Goal: Transaction & Acquisition: Download file/media

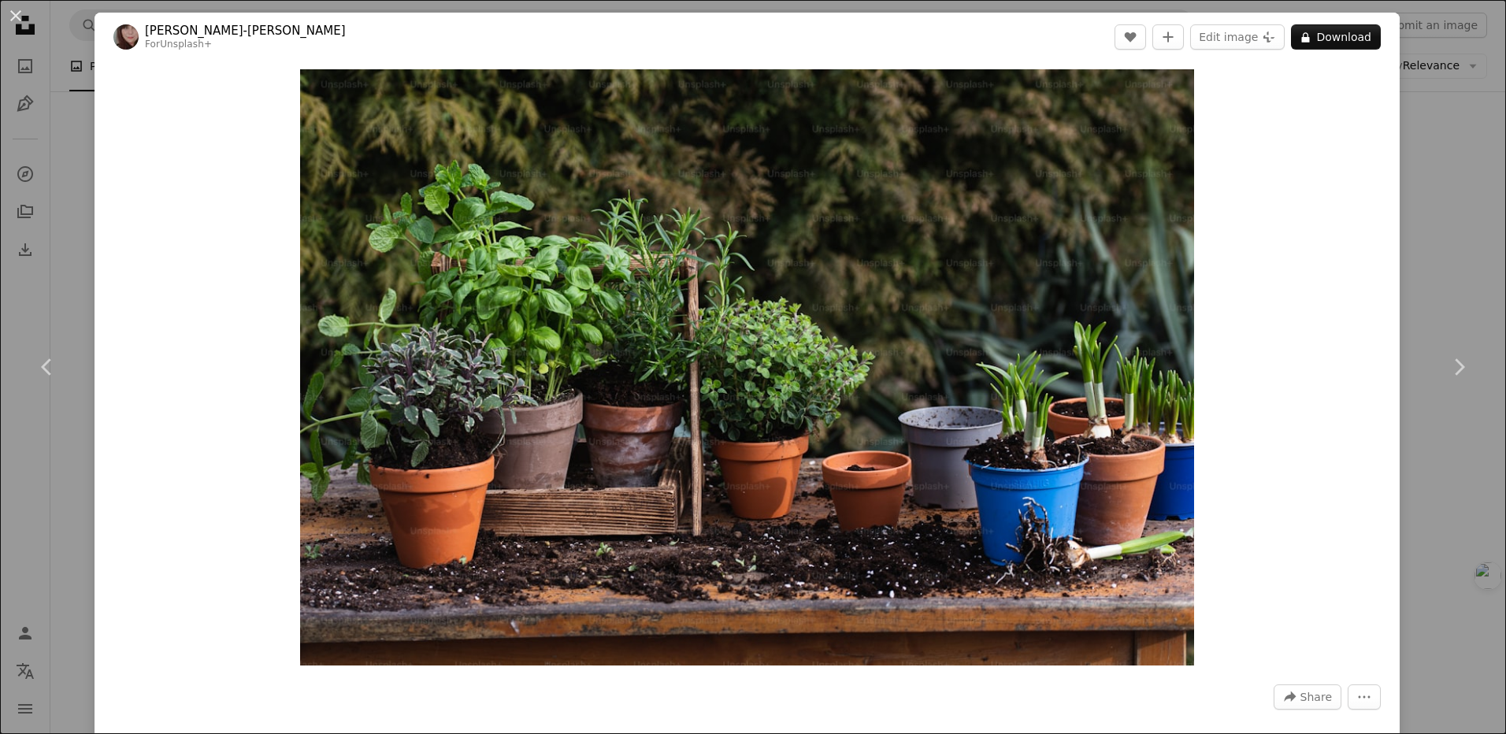
drag, startPoint x: 159, startPoint y: 513, endPoint x: 175, endPoint y: 511, distance: 15.8
click at [159, 513] on div "Zoom in" at bounding box center [747, 367] width 1305 height 612
click at [1450, 361] on icon "Chevron right" at bounding box center [1458, 366] width 25 height 25
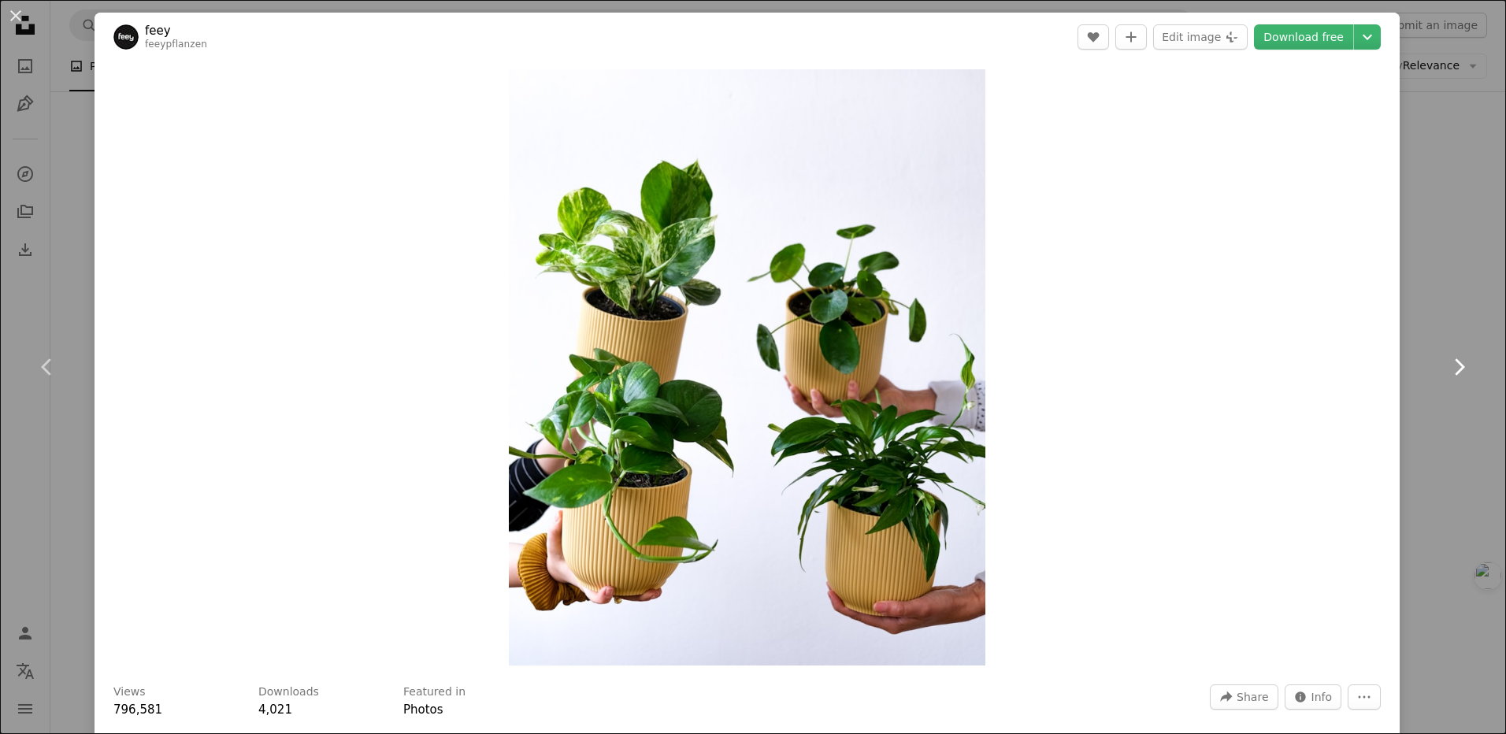
click at [1450, 361] on icon "Chevron right" at bounding box center [1458, 366] width 25 height 25
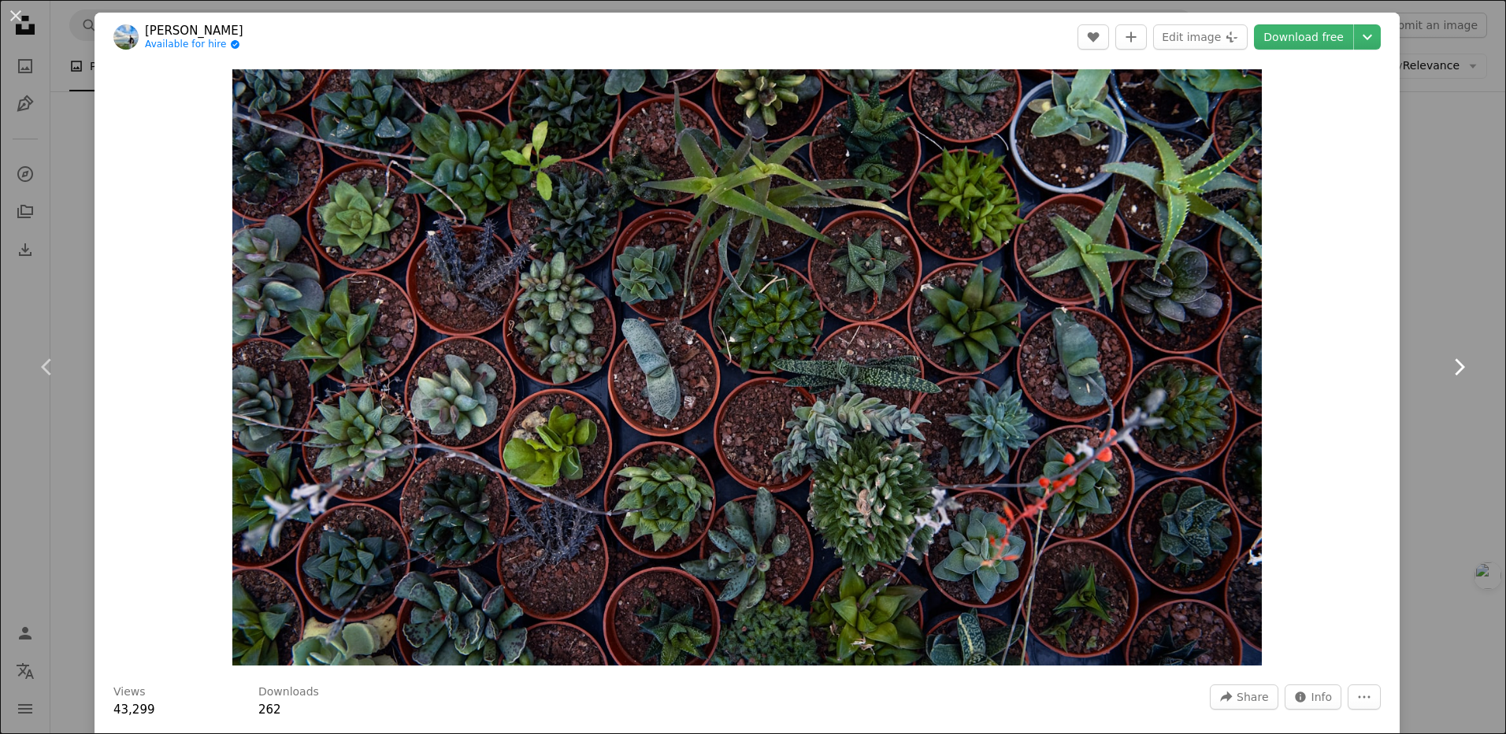
click at [1455, 365] on icon at bounding box center [1460, 366] width 10 height 17
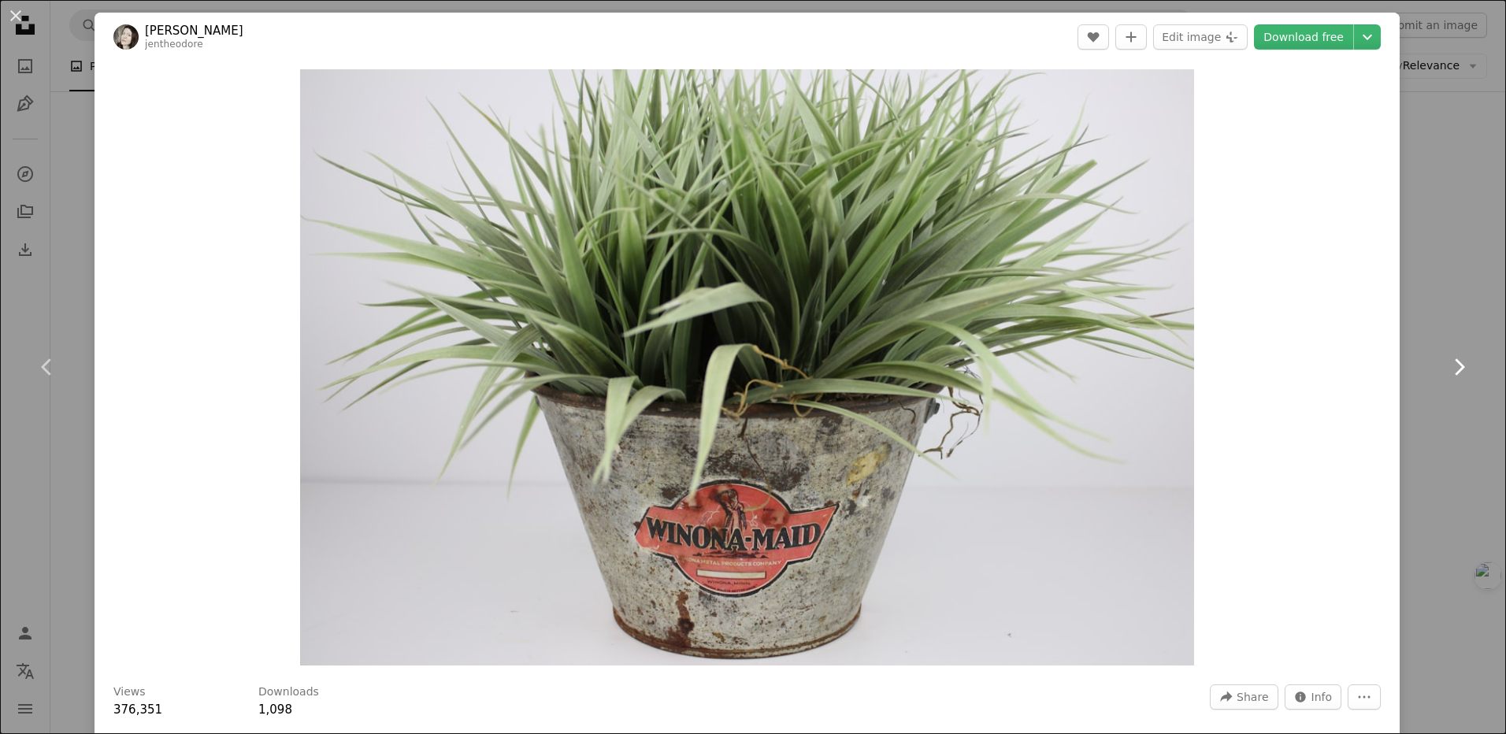
click at [1455, 365] on icon at bounding box center [1460, 366] width 10 height 17
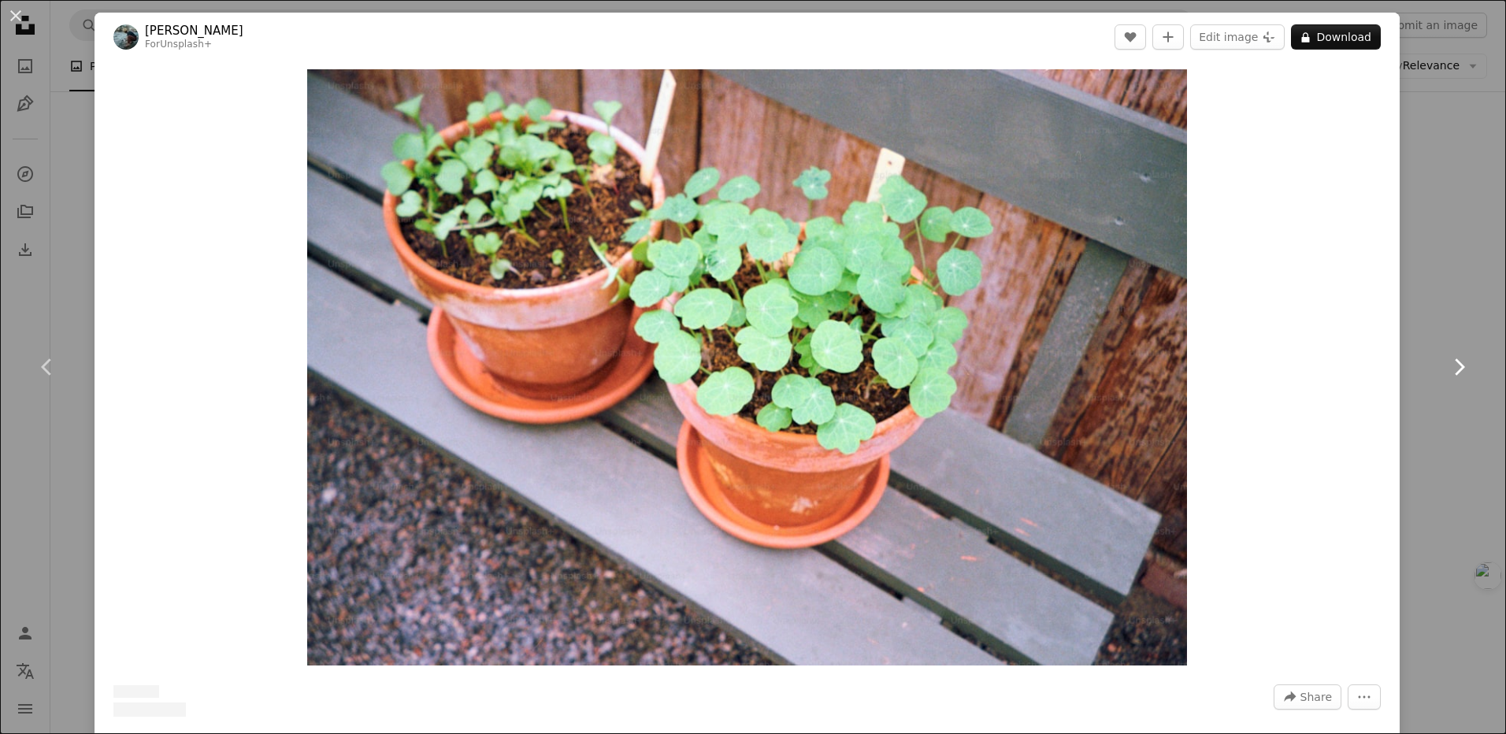
click at [1455, 365] on icon at bounding box center [1460, 366] width 10 height 17
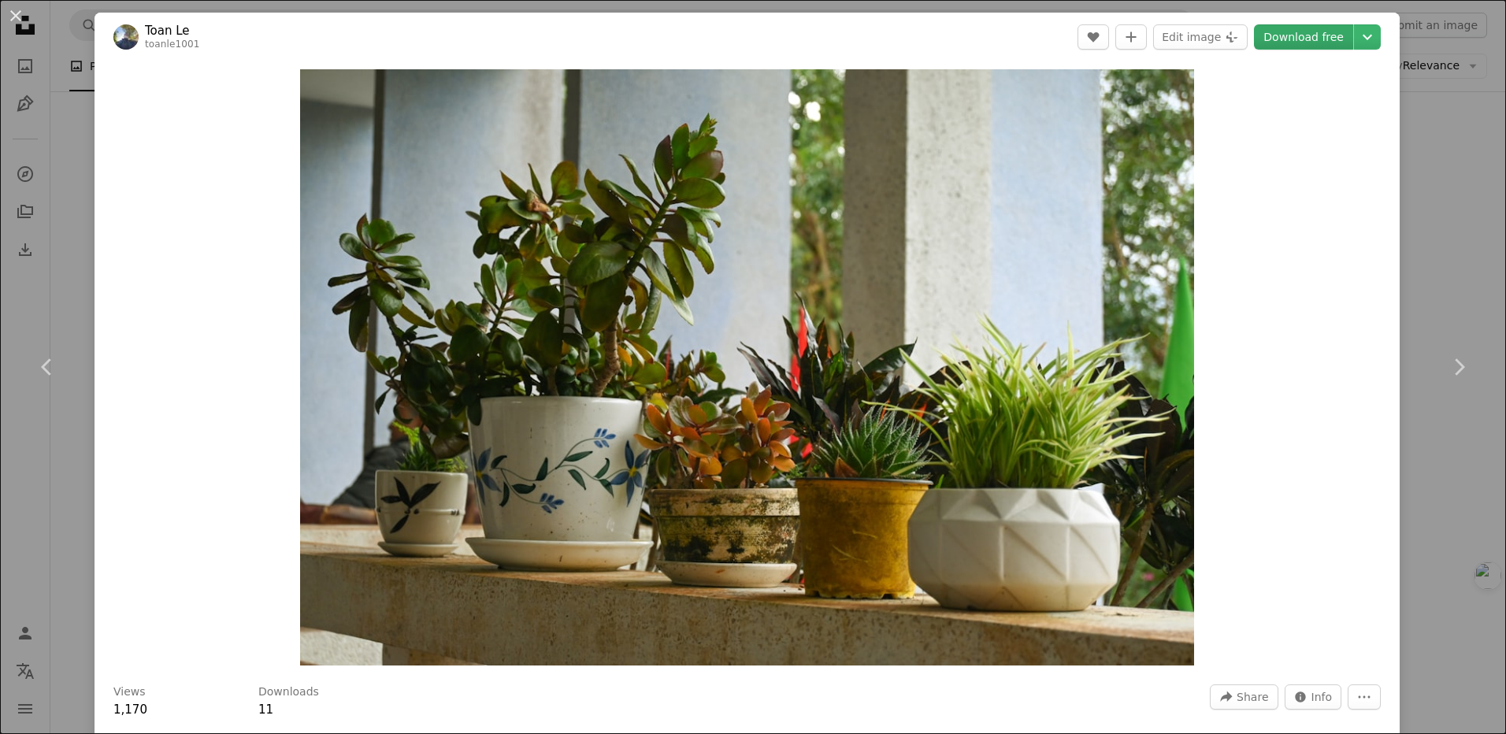
click at [1278, 39] on link "Download free" at bounding box center [1303, 36] width 99 height 25
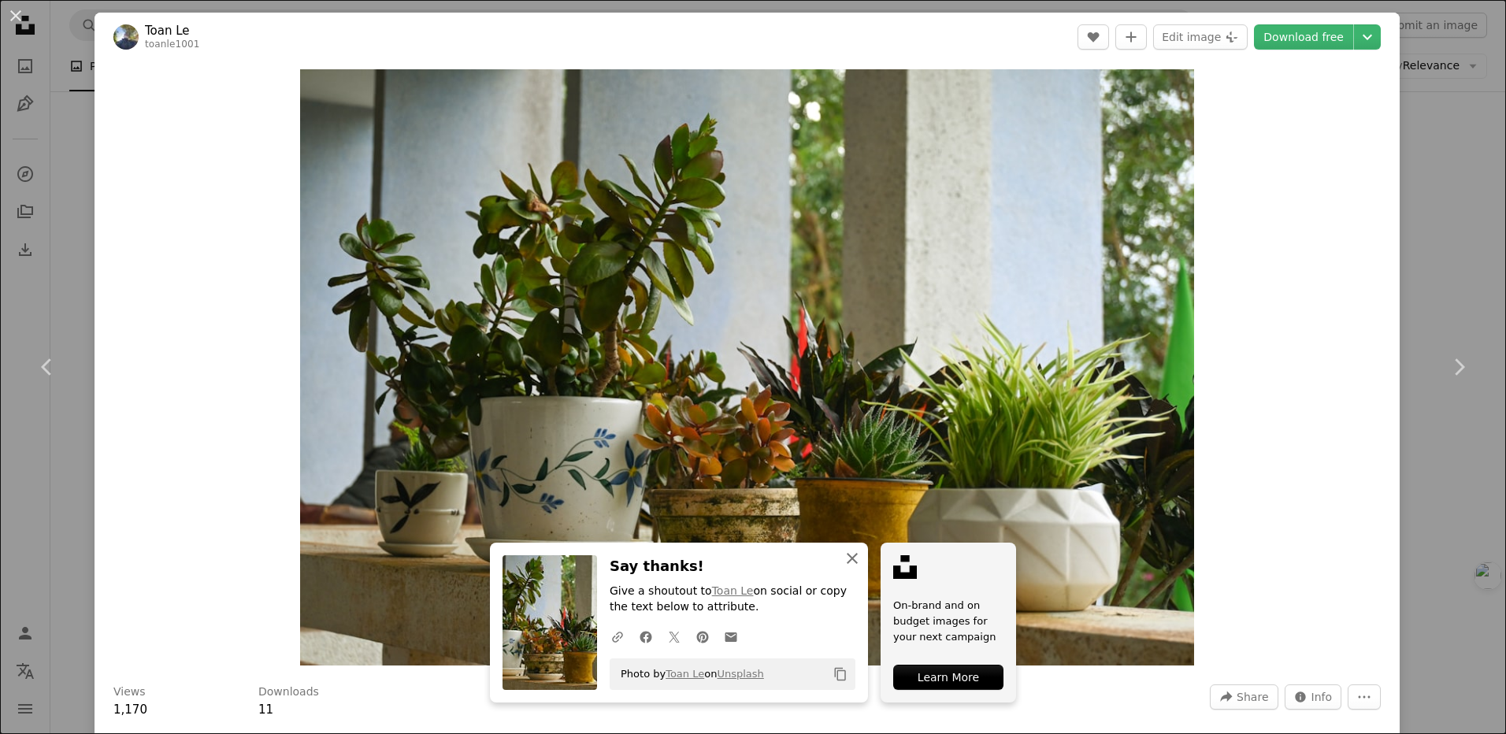
click at [847, 557] on icon "button" at bounding box center [852, 558] width 11 height 11
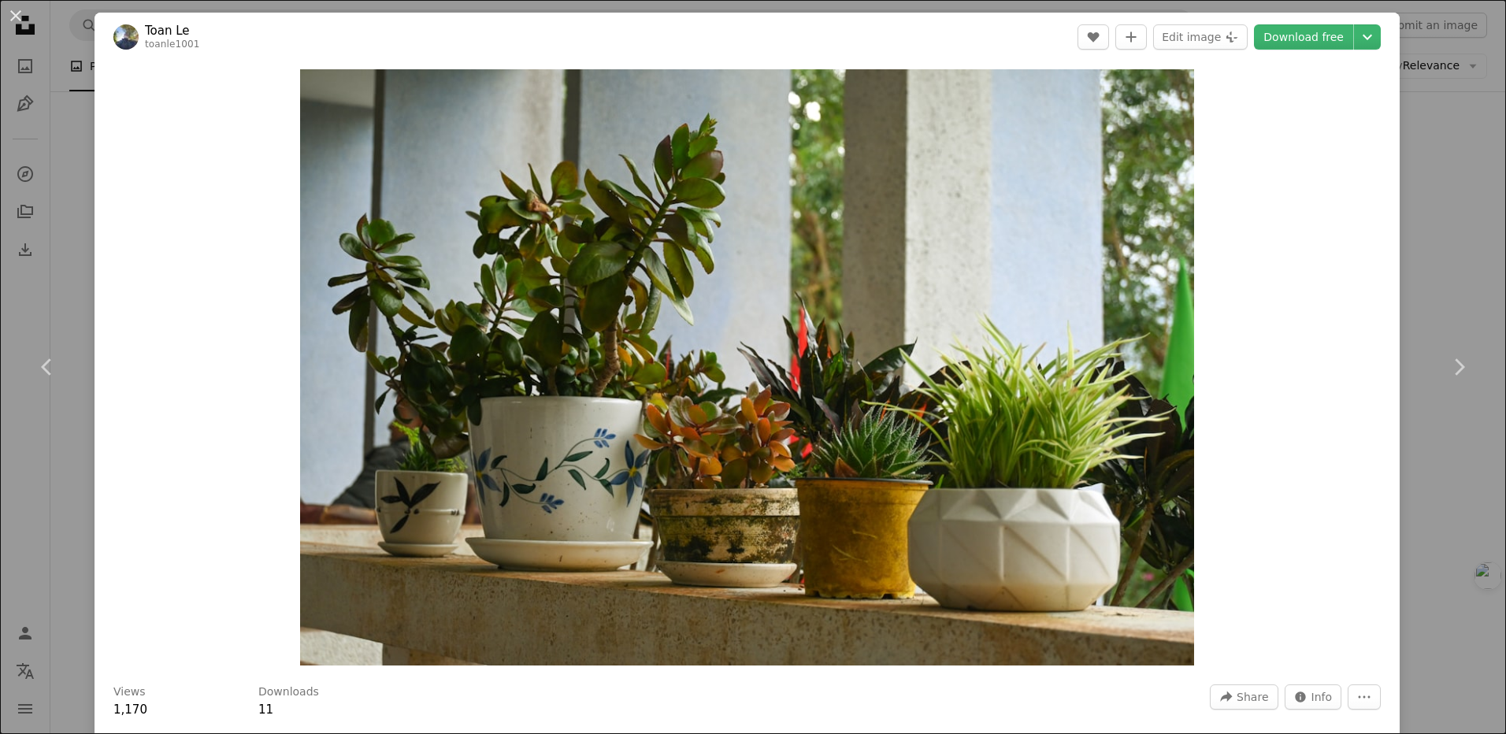
click at [1297, 661] on div "Zoom in" at bounding box center [747, 367] width 1305 height 612
click at [1449, 362] on icon "Chevron right" at bounding box center [1458, 366] width 25 height 25
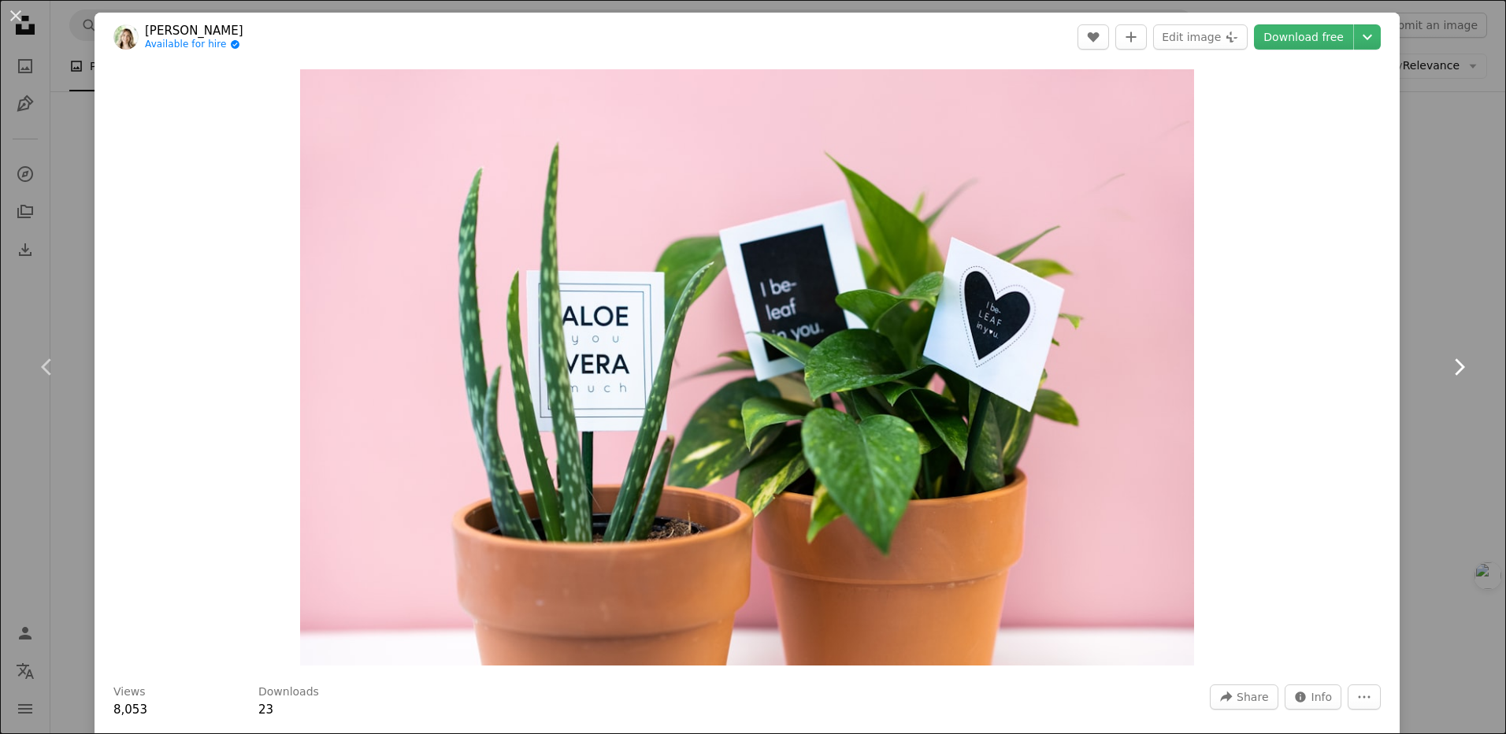
click at [1454, 370] on icon "Chevron right" at bounding box center [1458, 366] width 25 height 25
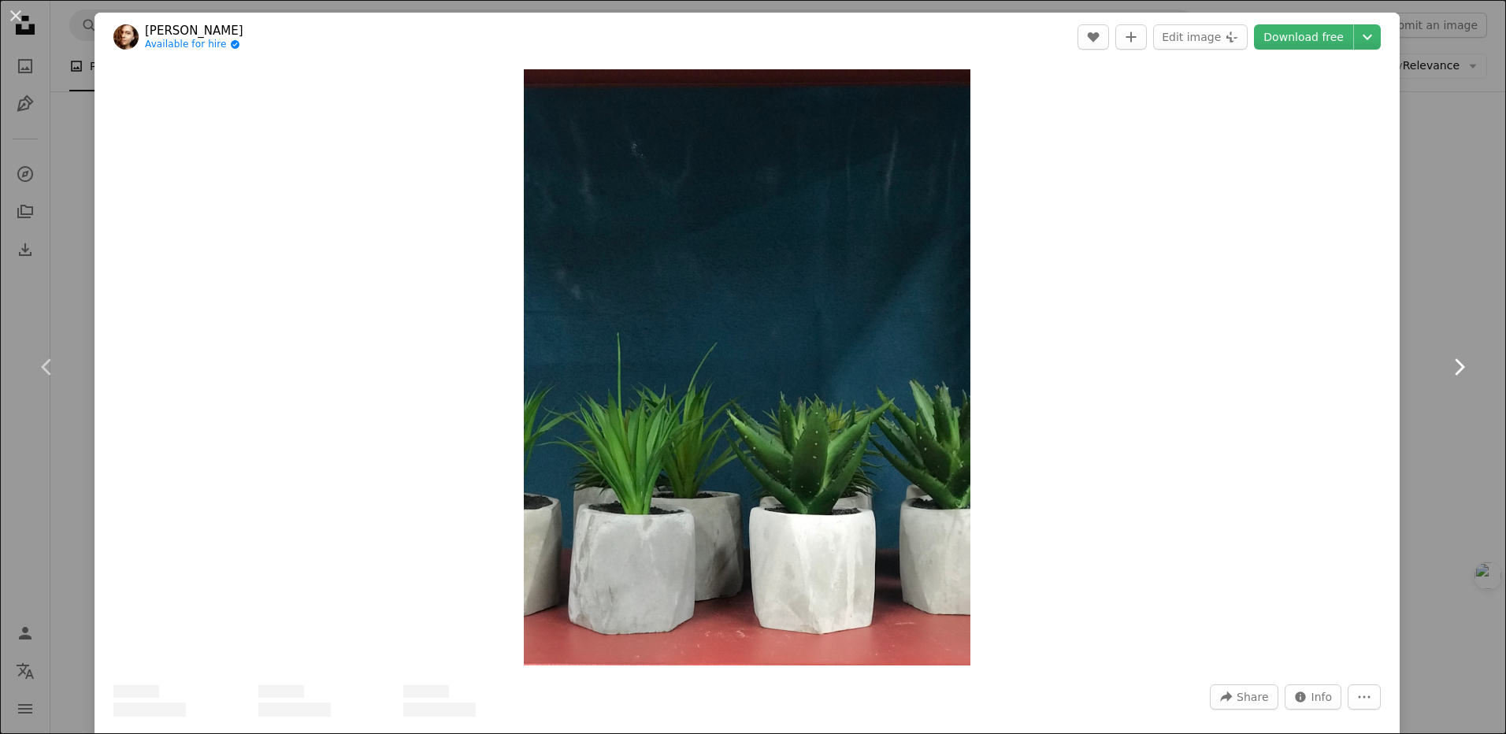
click at [1454, 370] on icon "Chevron right" at bounding box center [1458, 366] width 25 height 25
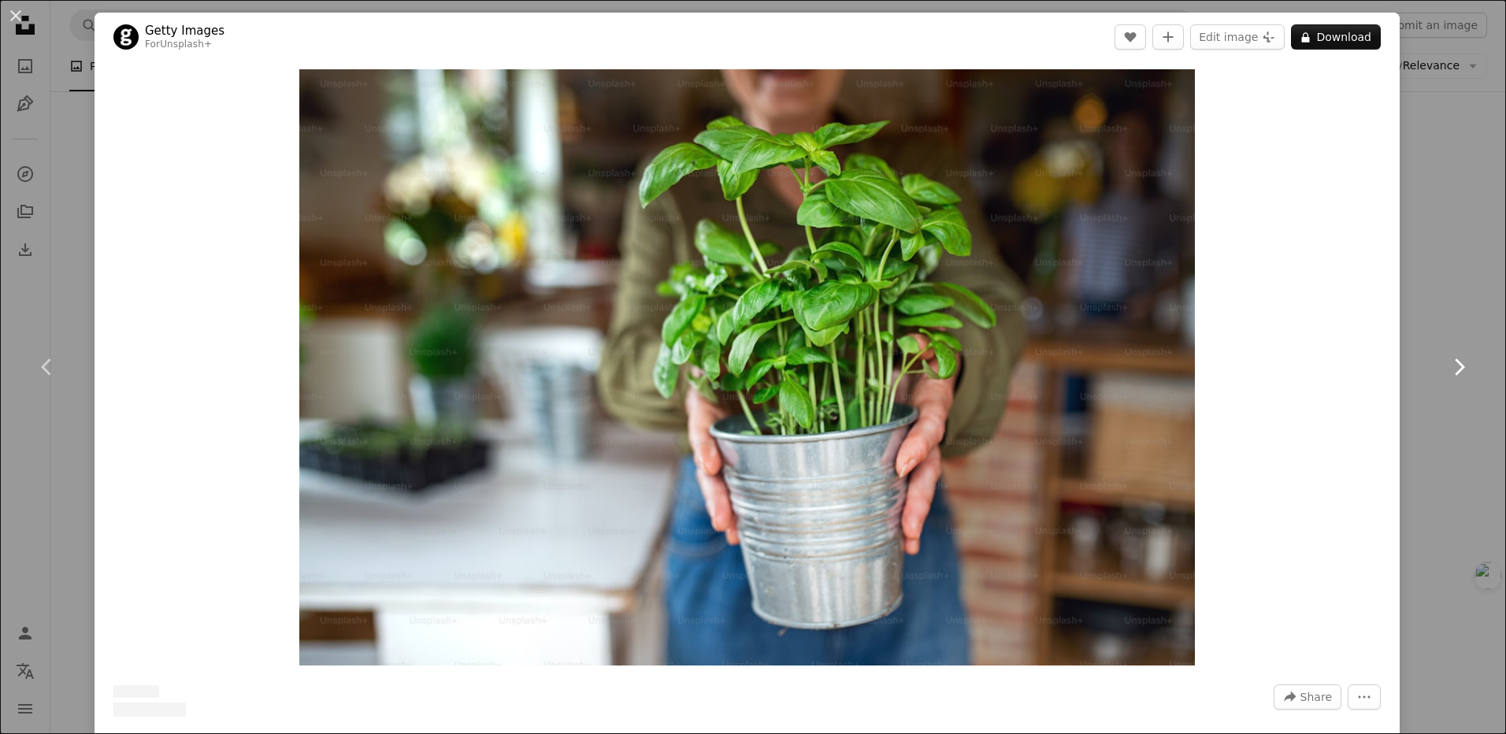
click at [1454, 370] on icon "Chevron right" at bounding box center [1458, 366] width 25 height 25
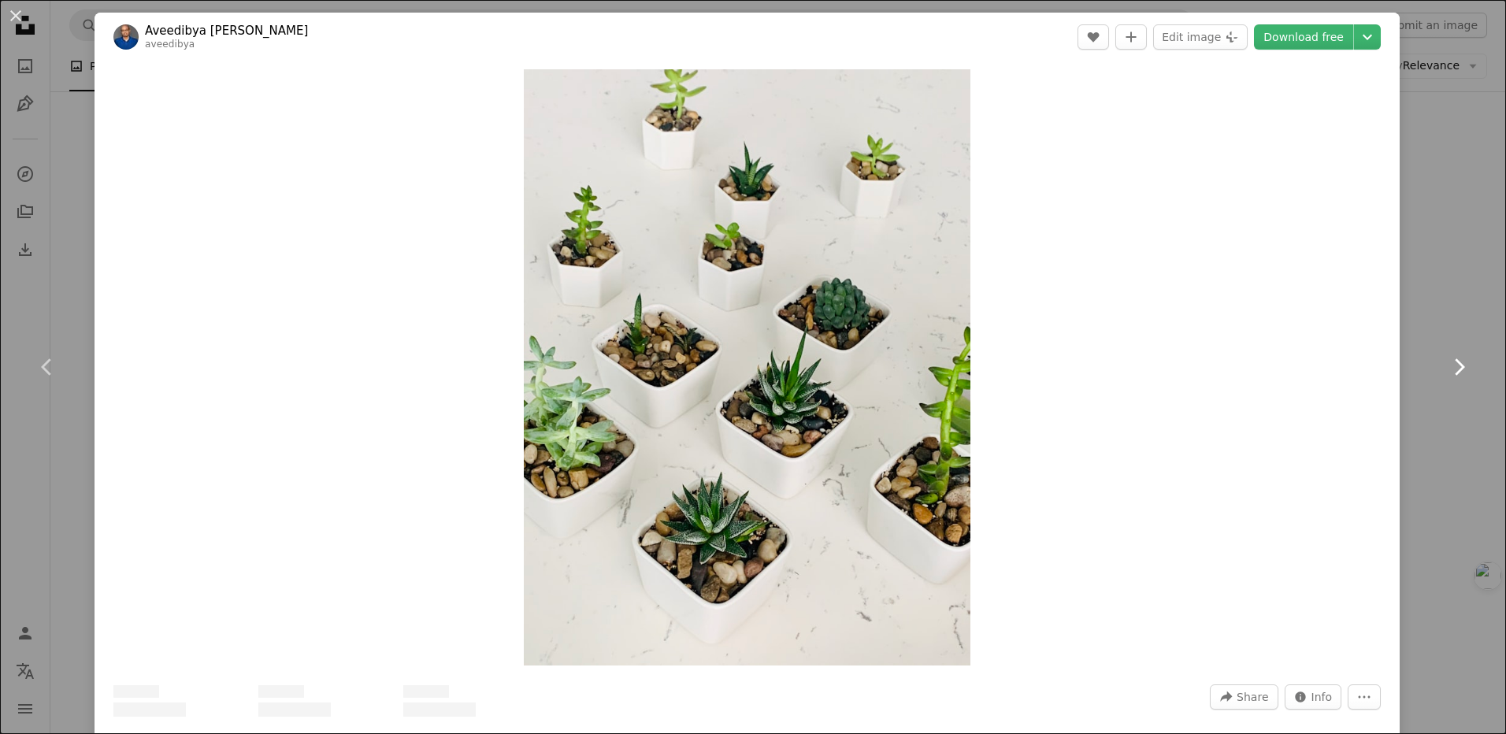
click at [1454, 370] on icon "Chevron right" at bounding box center [1458, 366] width 25 height 25
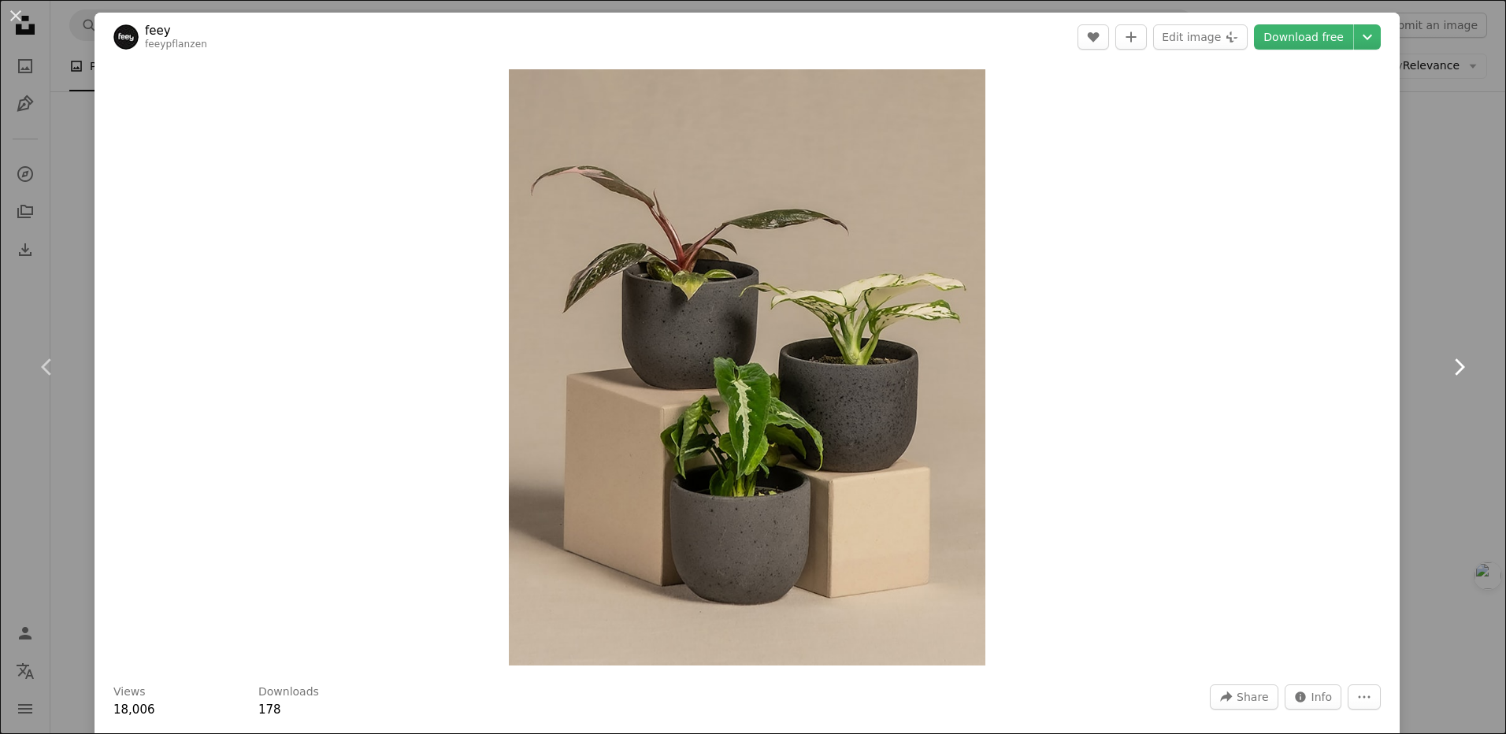
click at [1454, 370] on icon "Chevron right" at bounding box center [1458, 366] width 25 height 25
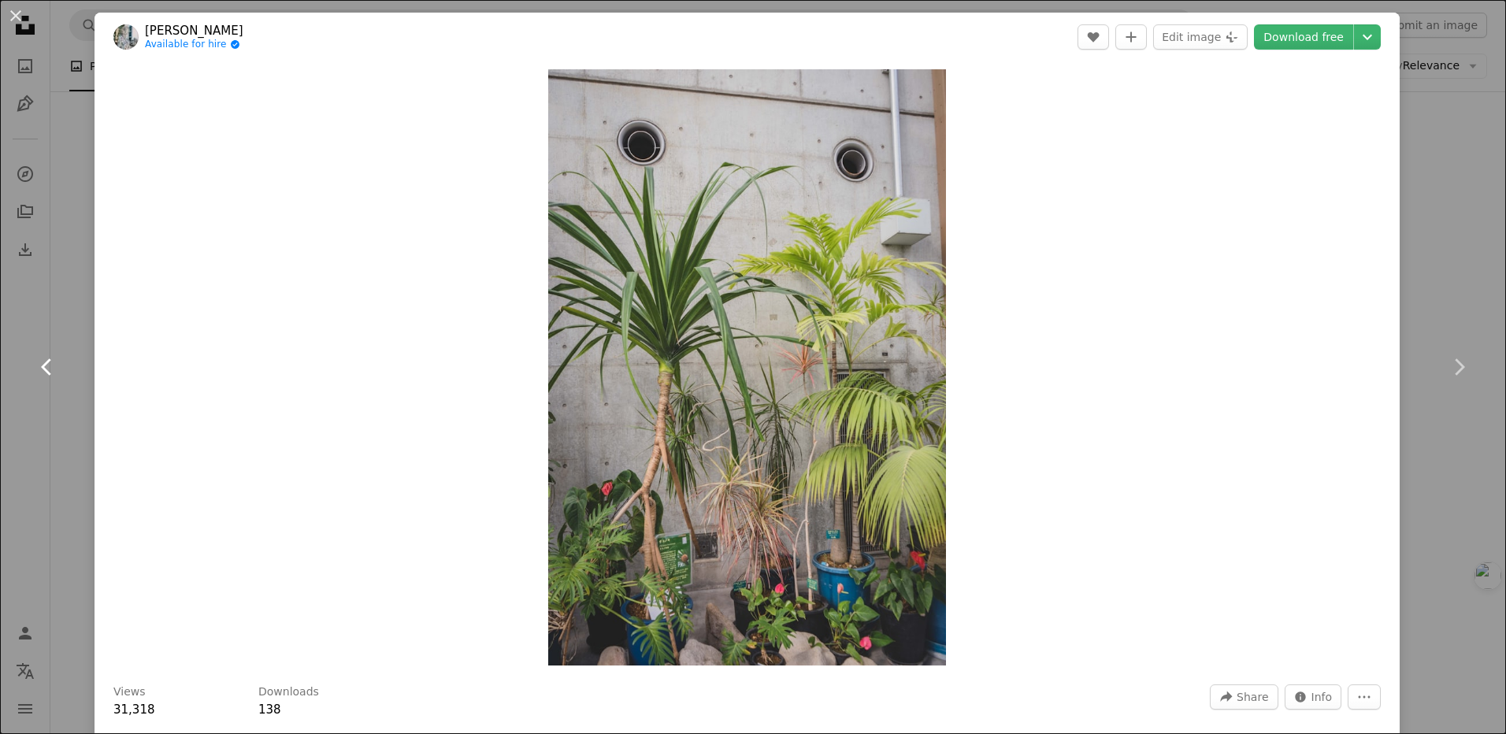
click at [54, 367] on icon "Chevron left" at bounding box center [47, 366] width 25 height 25
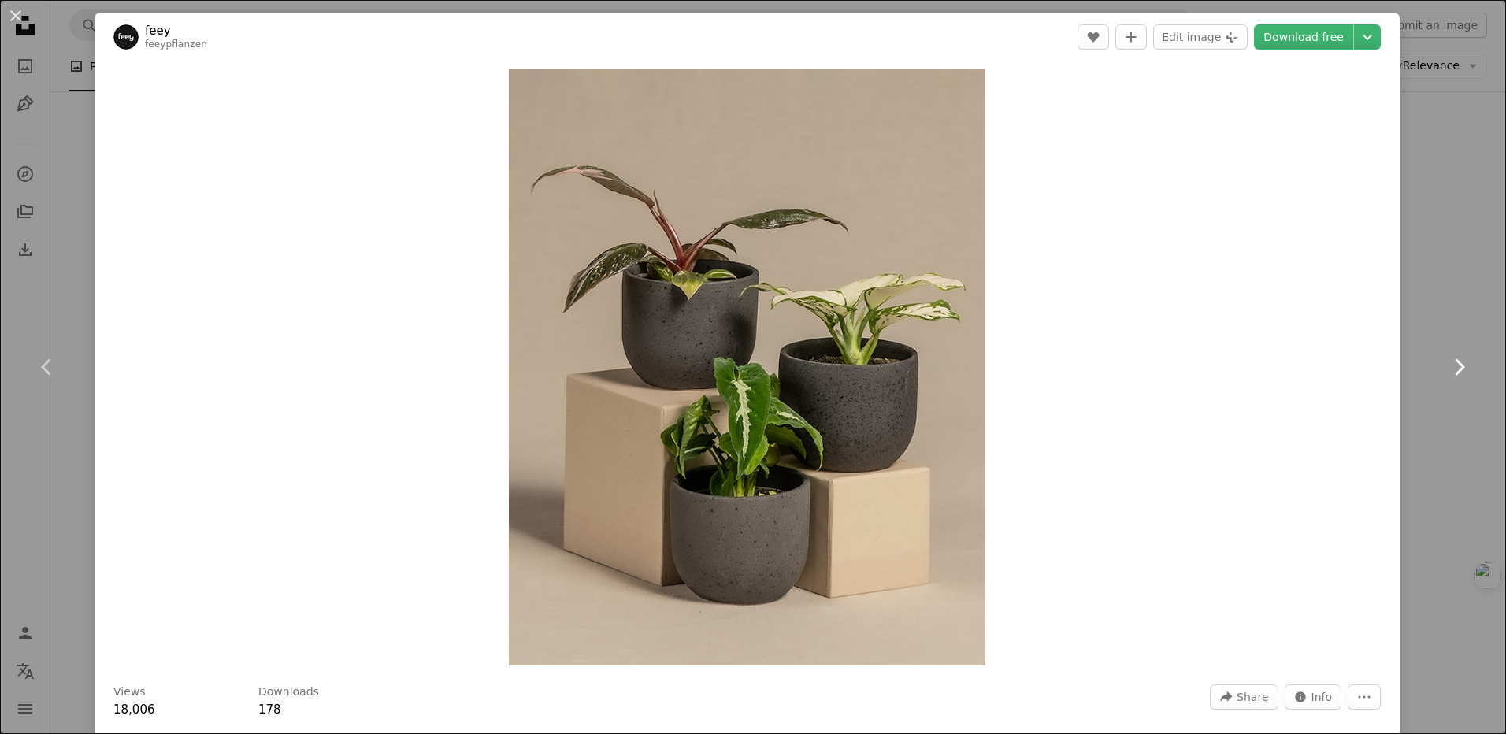
click at [1451, 356] on icon "Chevron right" at bounding box center [1458, 366] width 25 height 25
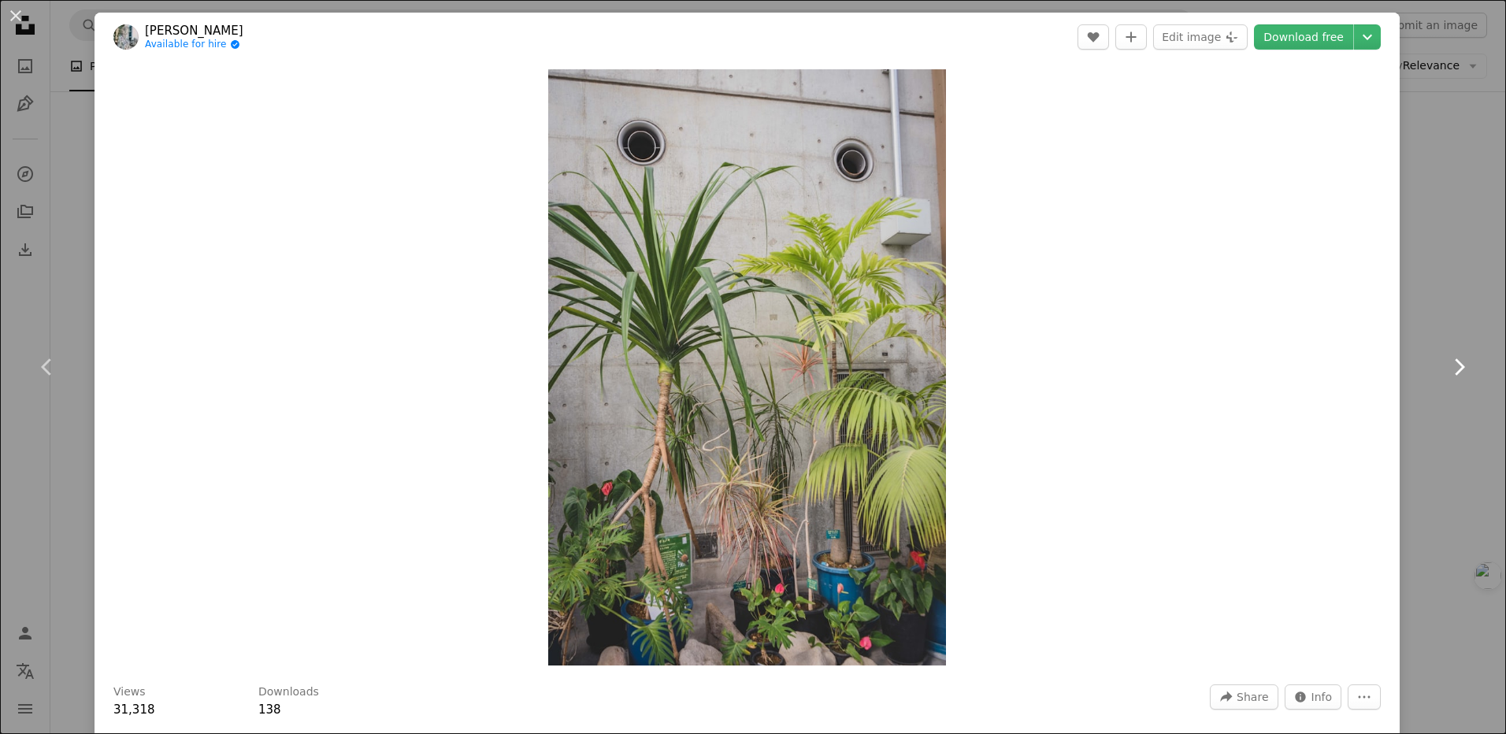
click at [1451, 356] on icon "Chevron right" at bounding box center [1458, 366] width 25 height 25
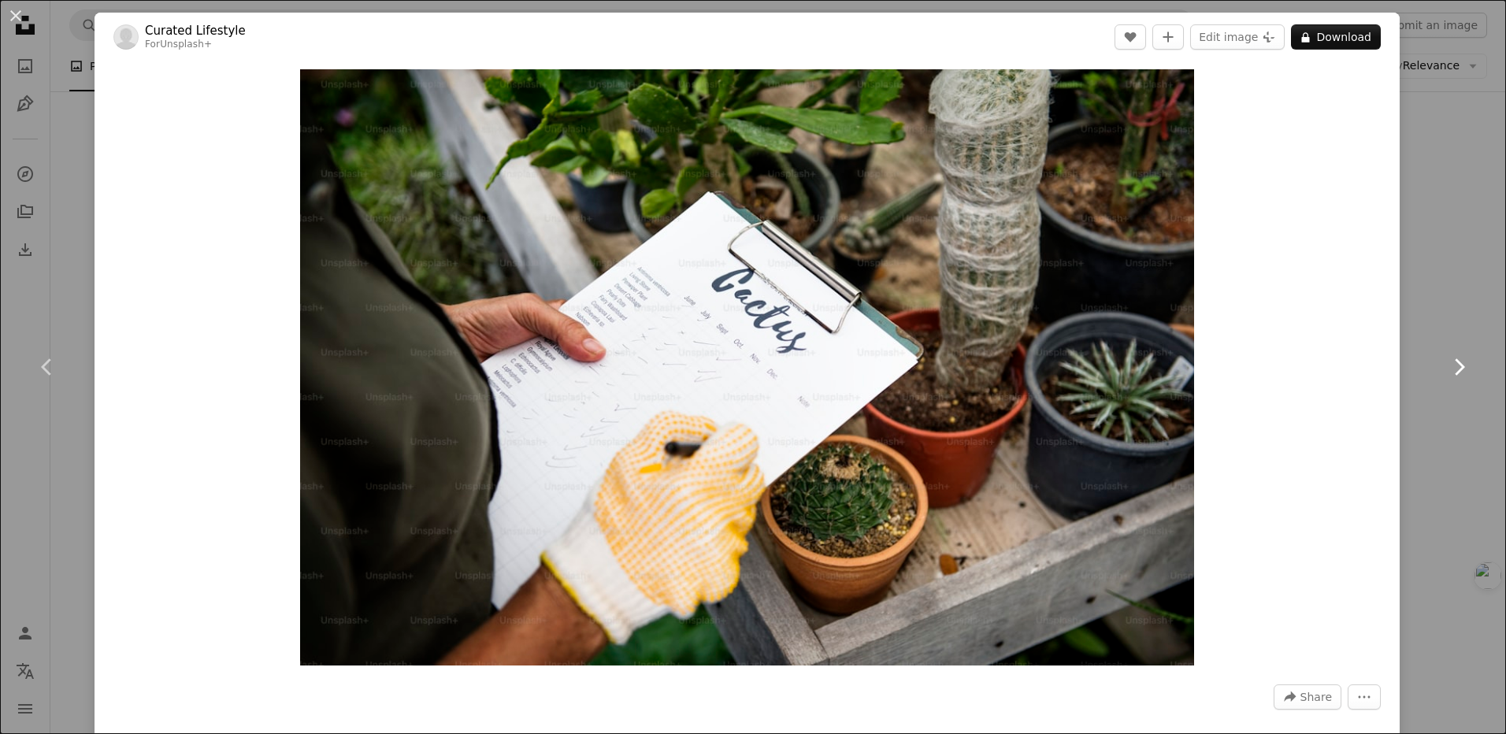
click at [1451, 356] on icon "Chevron right" at bounding box center [1458, 366] width 25 height 25
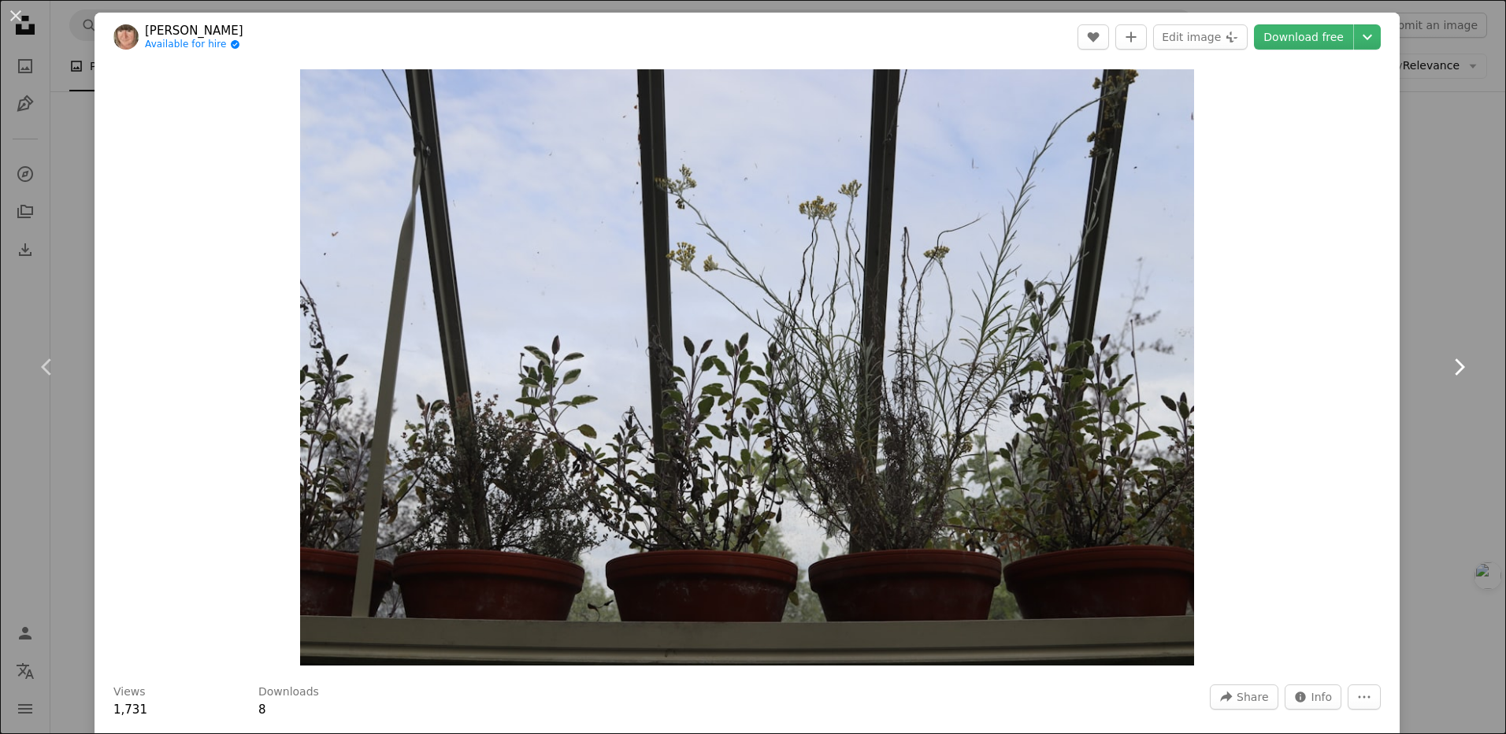
click at [1451, 356] on icon "Chevron right" at bounding box center [1458, 366] width 25 height 25
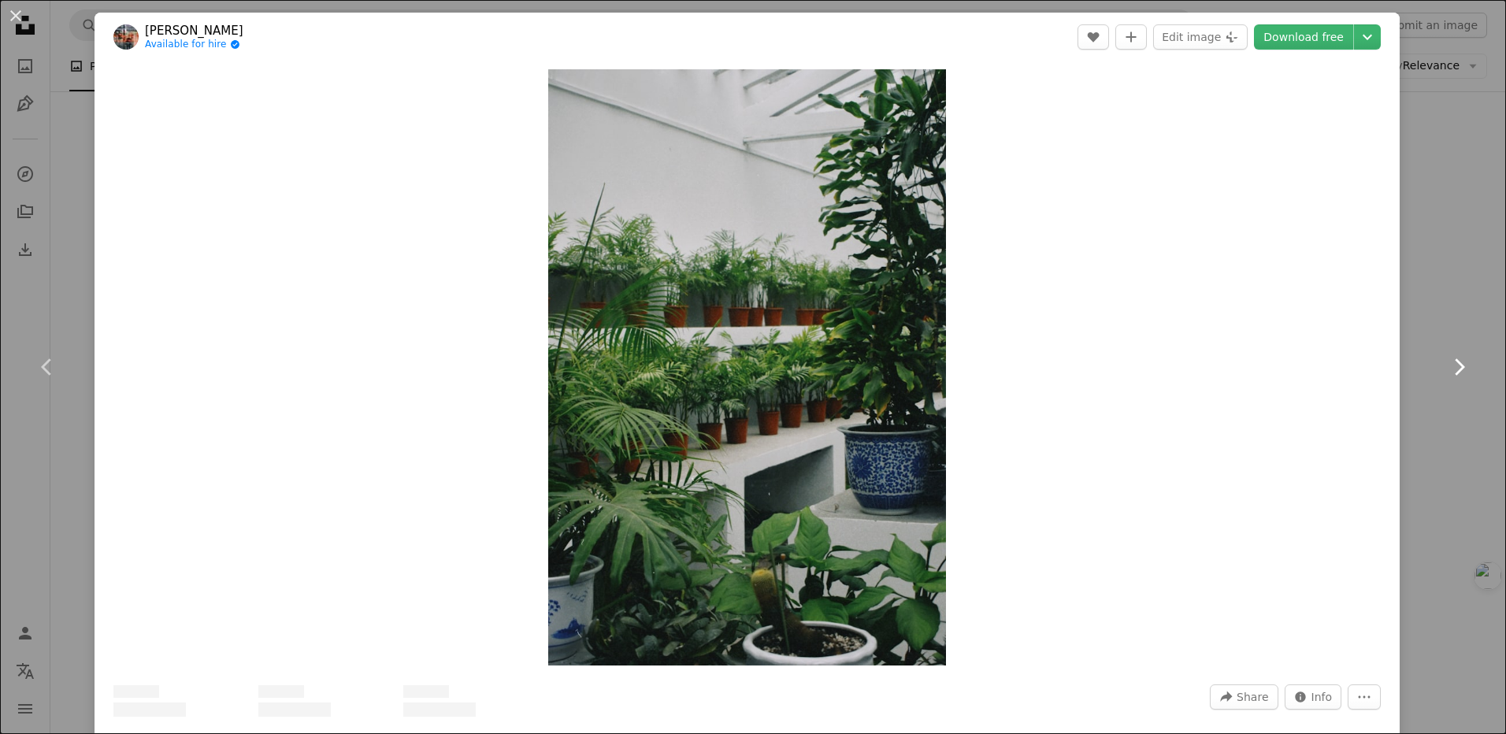
click at [1451, 356] on icon "Chevron right" at bounding box center [1458, 366] width 25 height 25
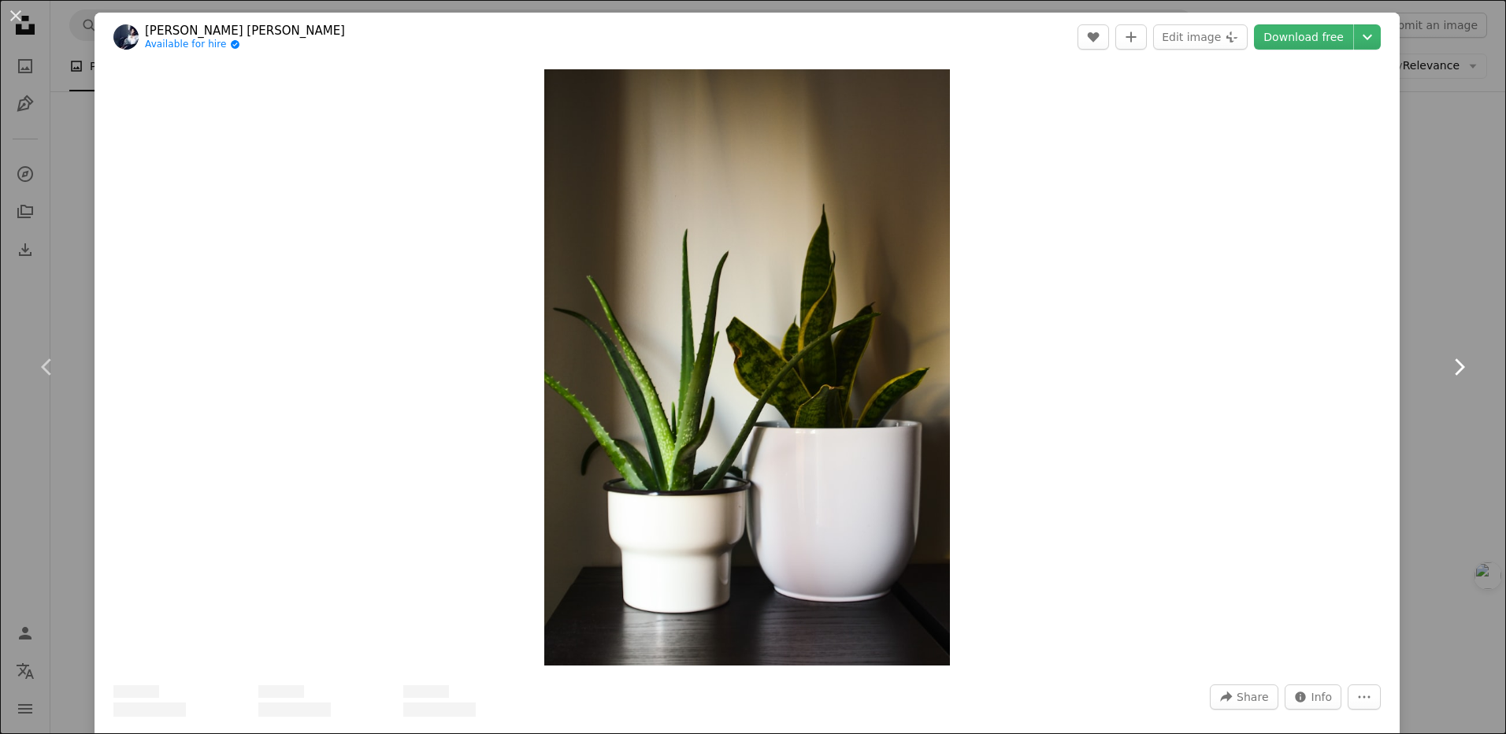
click at [1451, 356] on icon "Chevron right" at bounding box center [1458, 366] width 25 height 25
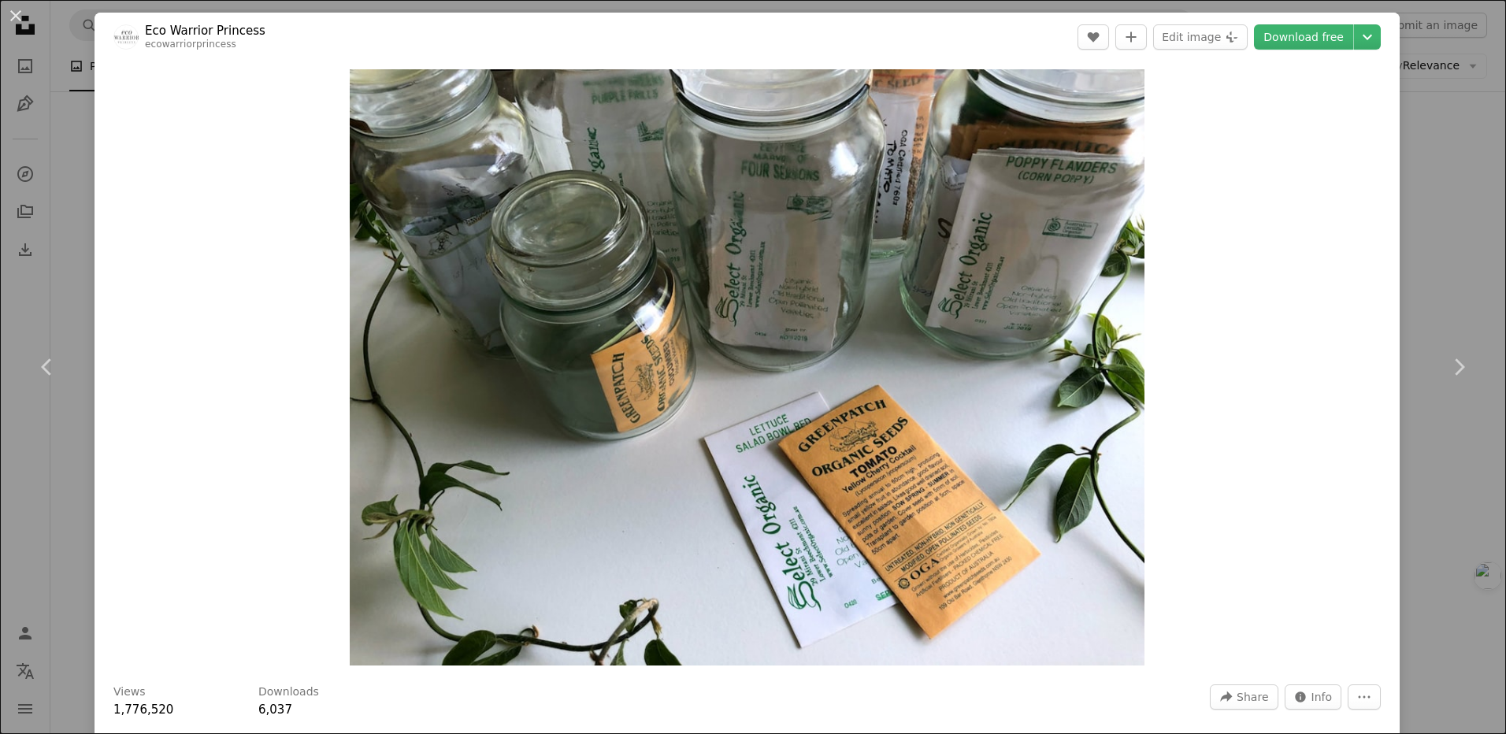
click at [1360, 132] on div "Zoom in" at bounding box center [747, 367] width 1305 height 612
click at [1446, 366] on icon "Chevron right" at bounding box center [1458, 366] width 25 height 25
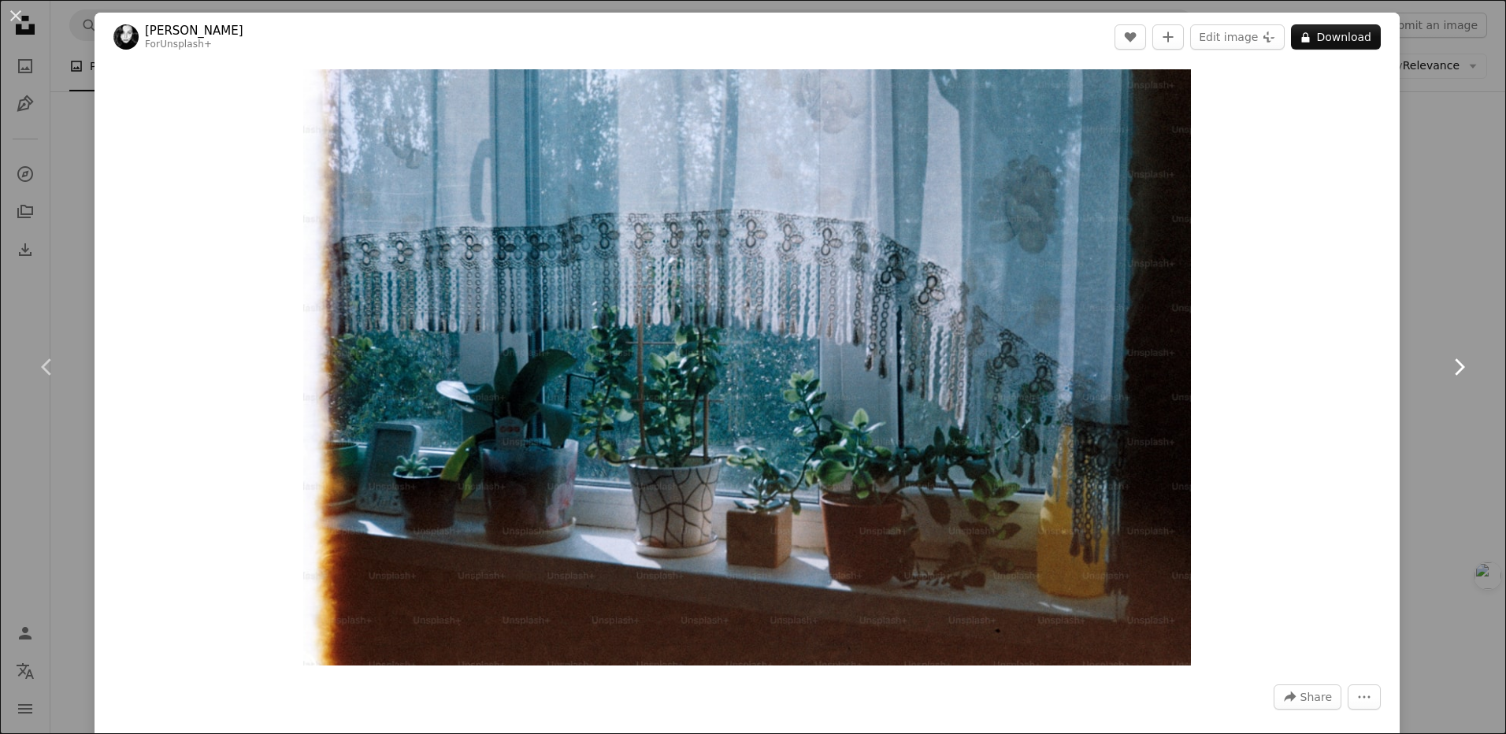
click at [1451, 370] on icon "Chevron right" at bounding box center [1458, 366] width 25 height 25
